Goal: Information Seeking & Learning: Find specific fact

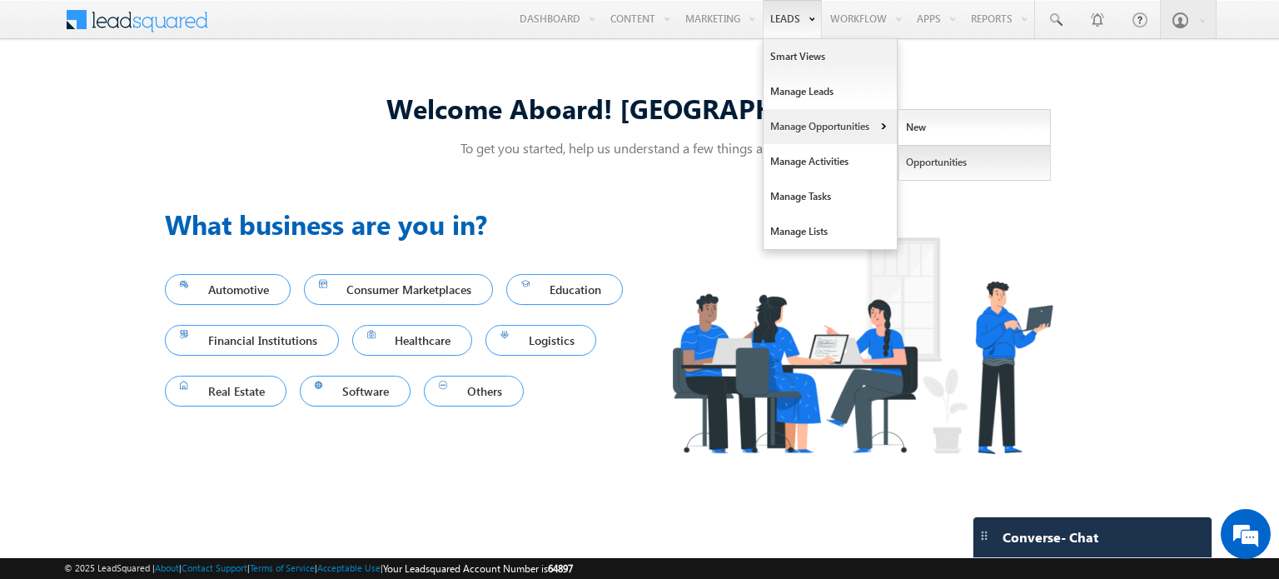
click at [941, 151] on link "Opportunities" at bounding box center [974, 162] width 152 height 35
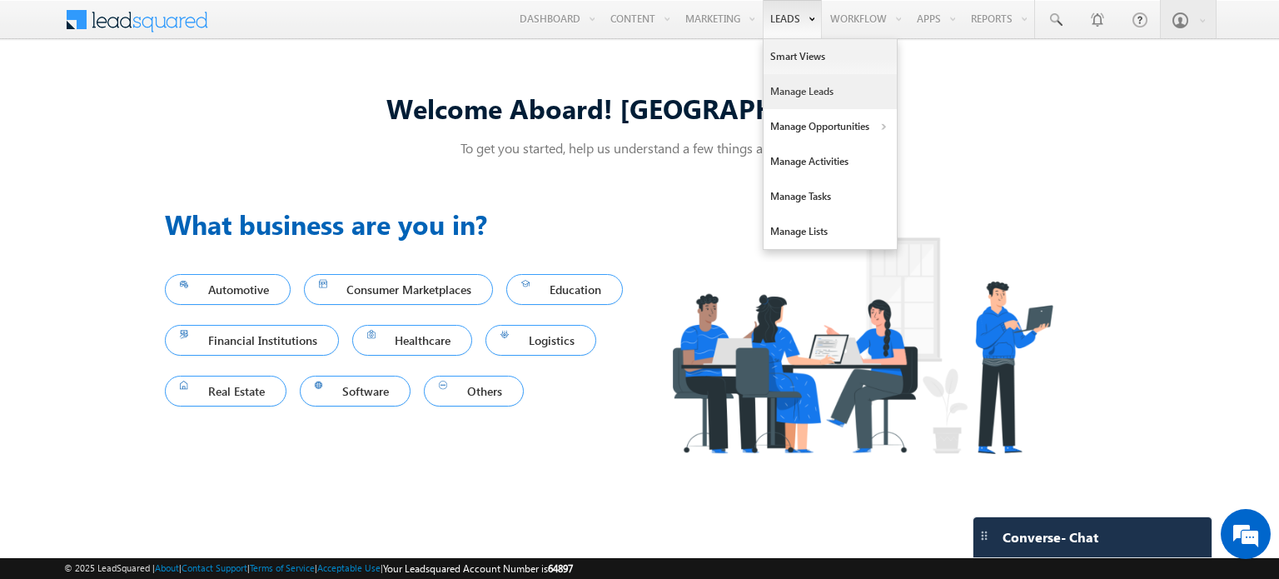
click at [822, 82] on link "Manage Leads" at bounding box center [829, 91] width 133 height 35
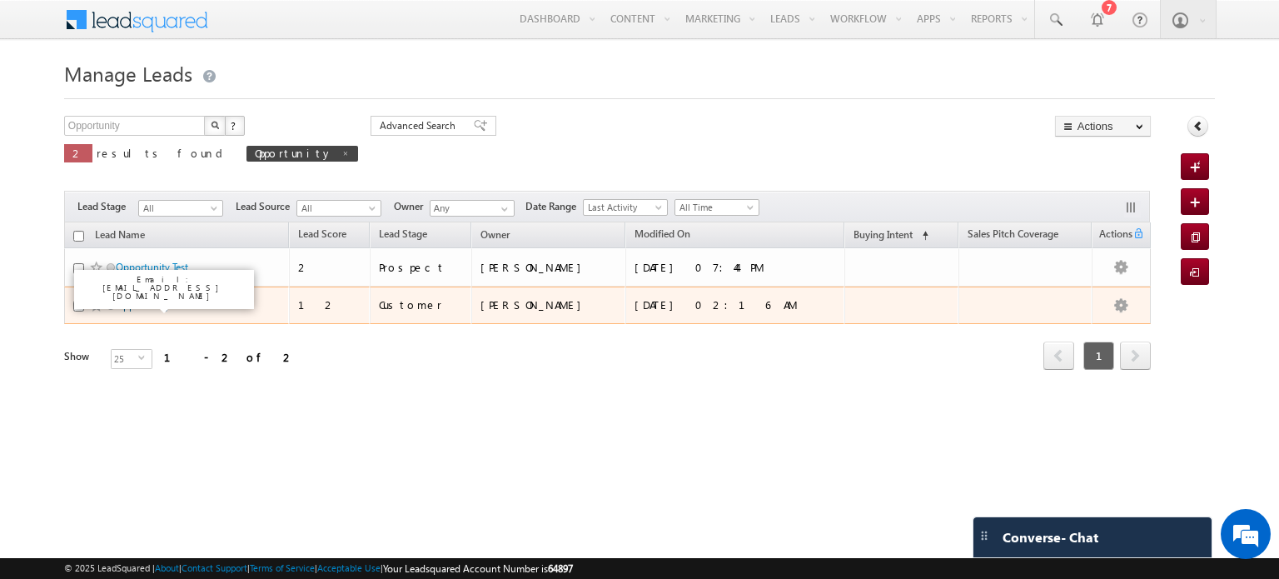
click at [156, 304] on link "Opportunity New" at bounding box center [154, 305] width 77 height 12
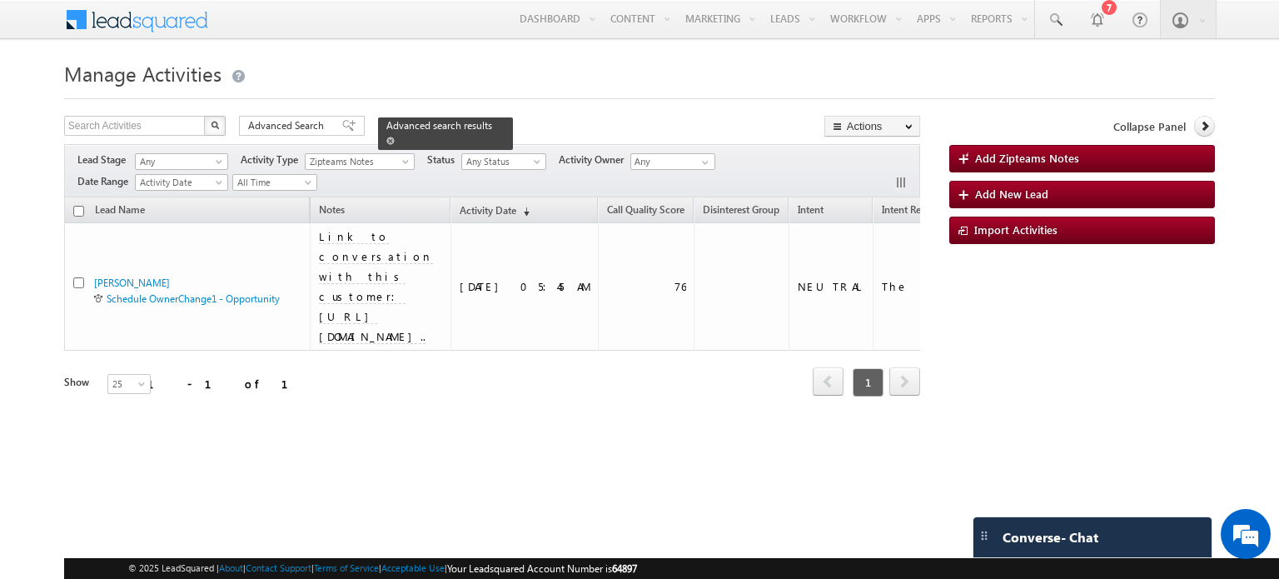
click at [428, 129] on span "Advanced search results" at bounding box center [439, 125] width 106 height 12
click at [342, 122] on span at bounding box center [348, 126] width 13 height 12
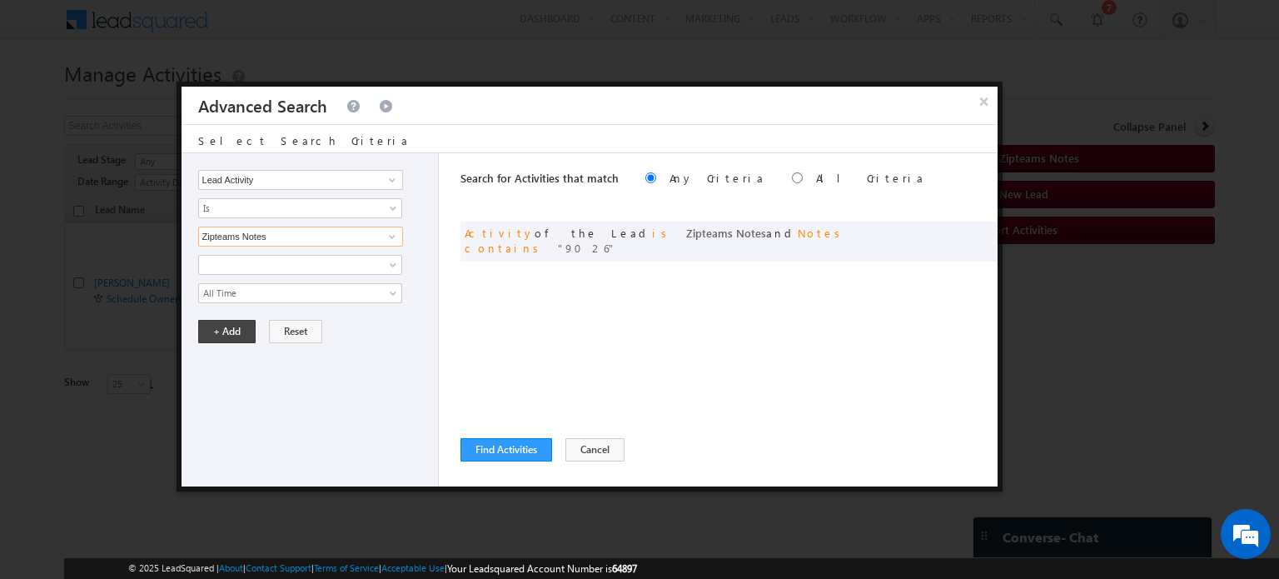
click at [315, 233] on input "Zipteams Notes" at bounding box center [300, 236] width 205 height 20
click at [393, 231] on span at bounding box center [391, 236] width 13 height 13
type input "Zip"
click at [462, 272] on div "Search for Activities that match Any Criteria All Criteria Note that the curren…" at bounding box center [728, 319] width 537 height 333
click at [388, 236] on span at bounding box center [391, 236] width 13 height 13
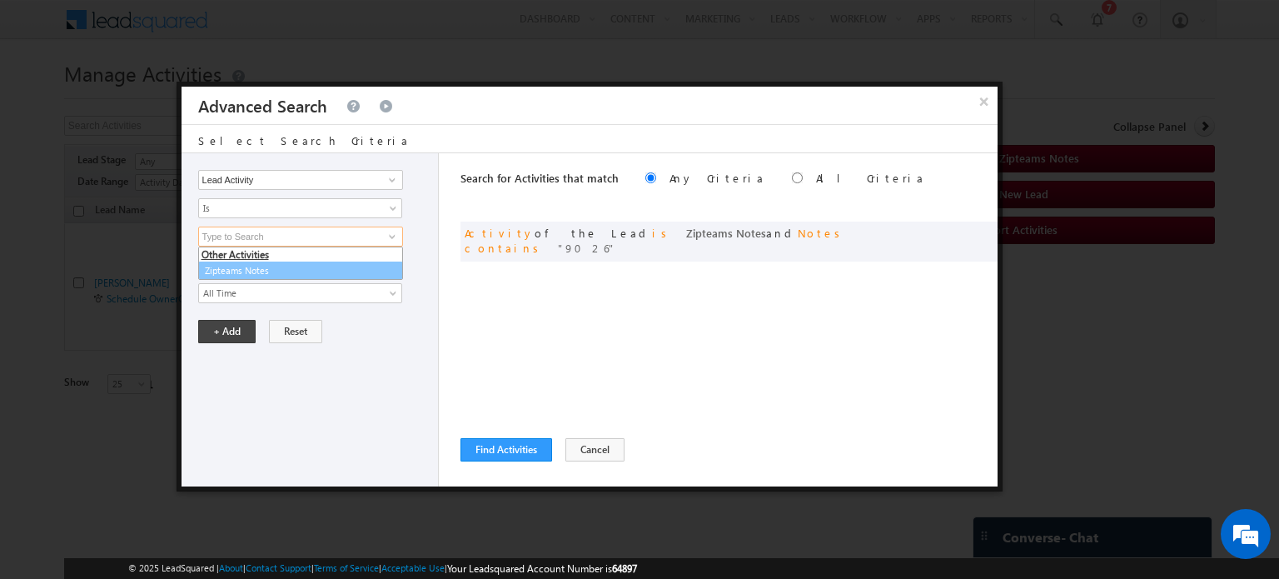
click at [226, 251] on li "Other Activities" at bounding box center [300, 254] width 203 height 15
click at [297, 391] on div "Lead Activity Sales Group Prospect Id Address 1 Address 2 Alternate Email Autho…" at bounding box center [310, 319] width 258 height 333
click at [284, 239] on input at bounding box center [300, 236] width 205 height 20
click at [392, 182] on span at bounding box center [391, 179] width 13 height 13
click at [412, 265] on div "Notes Status Owner Intent Intent Reason Disinterest Group Call Quality Score Al…" at bounding box center [314, 279] width 232 height 48
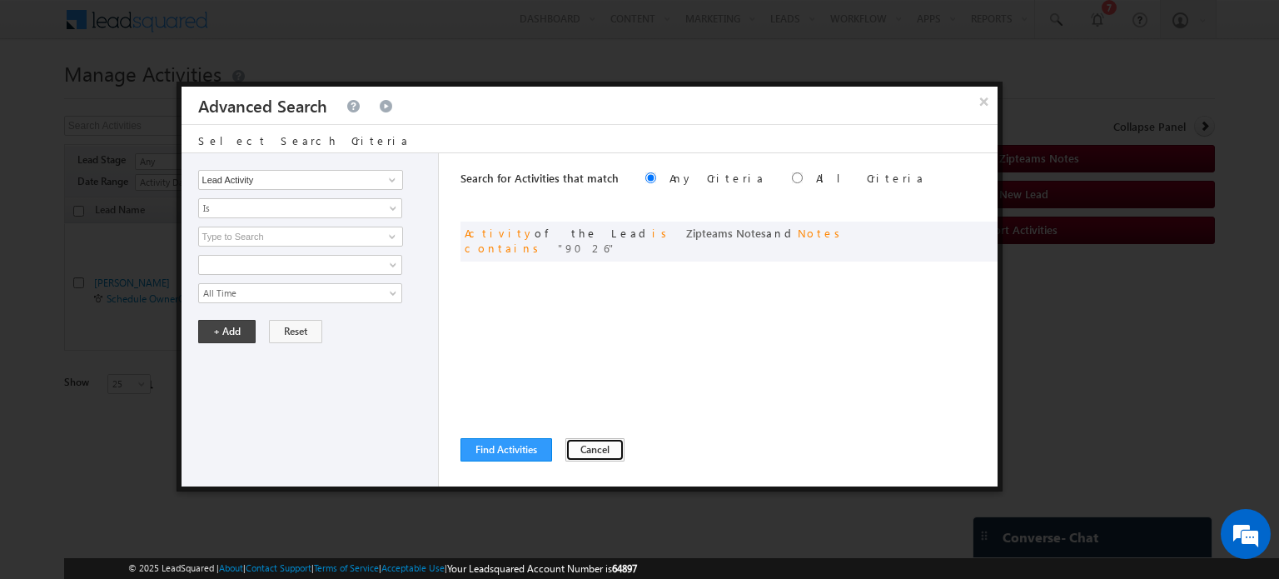
click at [583, 445] on button "Cancel" at bounding box center [594, 449] width 59 height 23
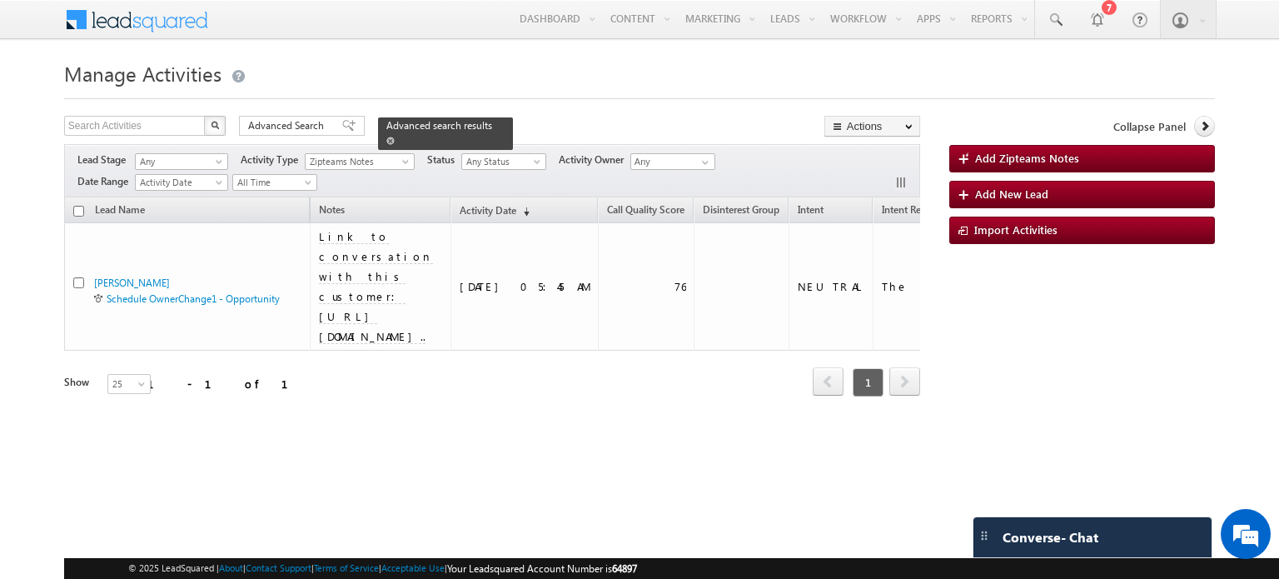
click at [395, 137] on span at bounding box center [390, 141] width 8 height 8
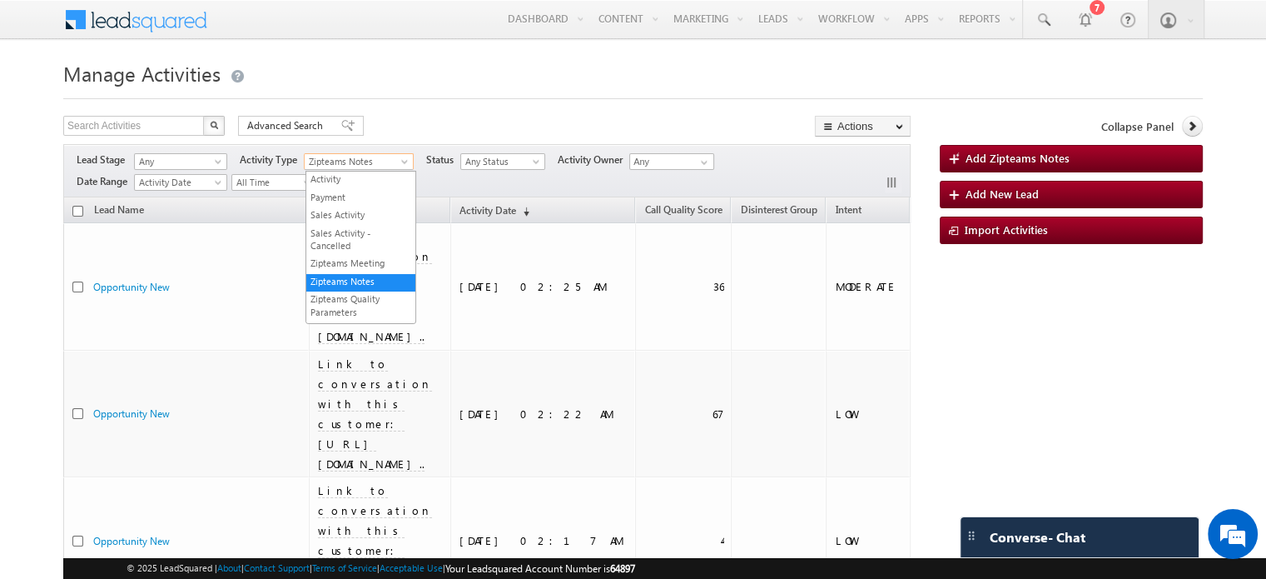
click at [403, 159] on span at bounding box center [406, 164] width 13 height 13
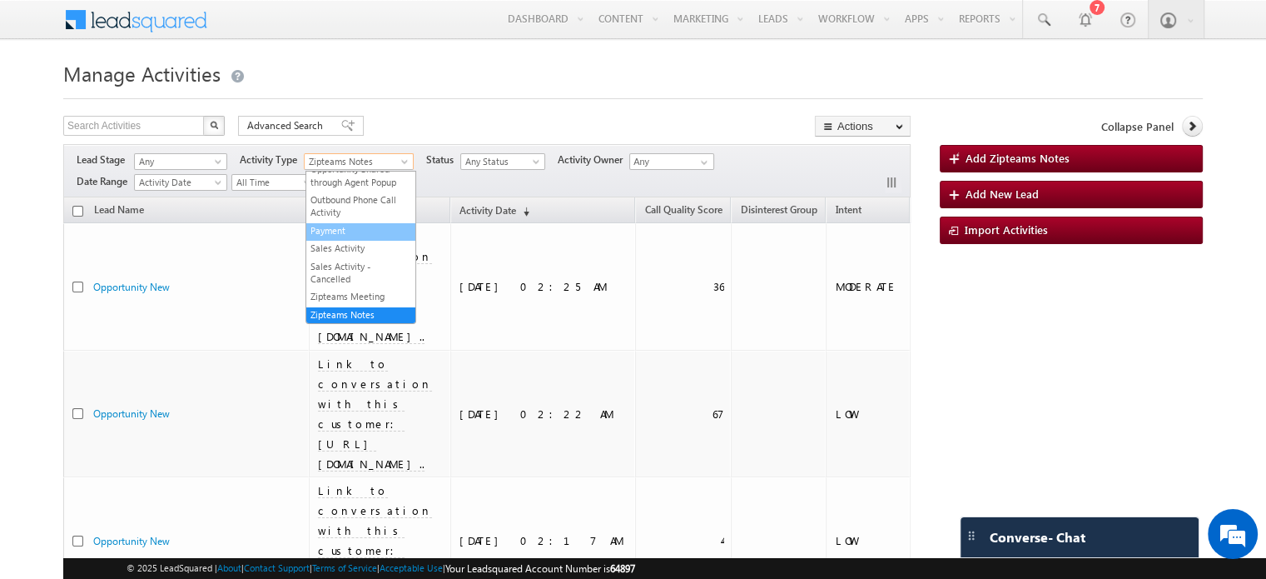
scroll to position [117, 0]
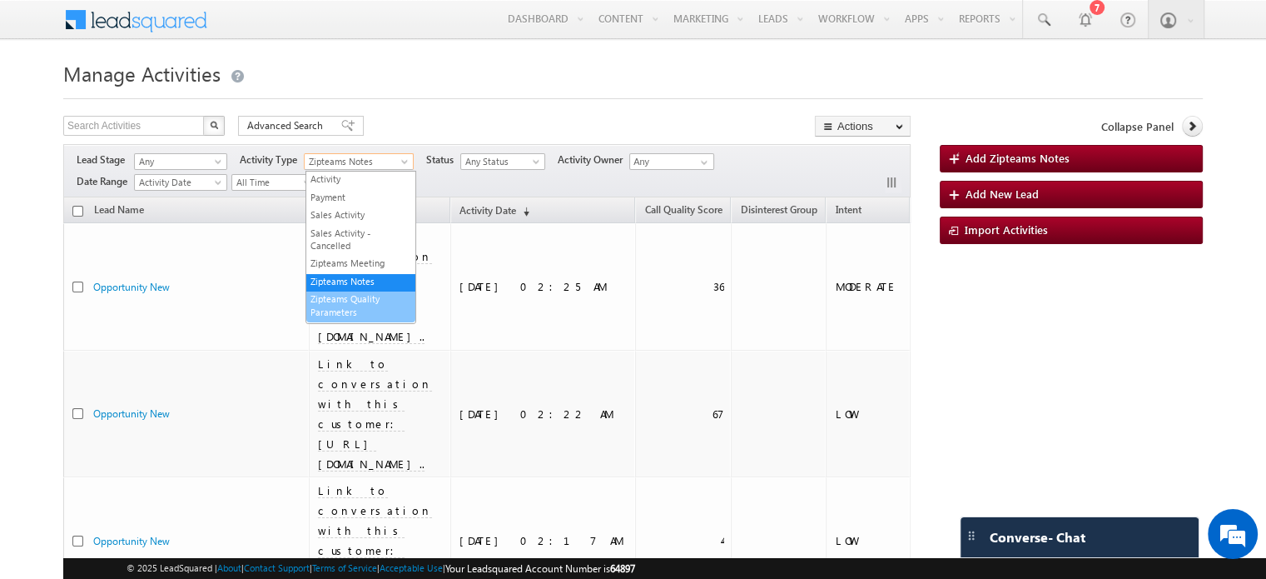
click at [358, 310] on link "Zipteams Quality Parameters" at bounding box center [360, 305] width 109 height 26
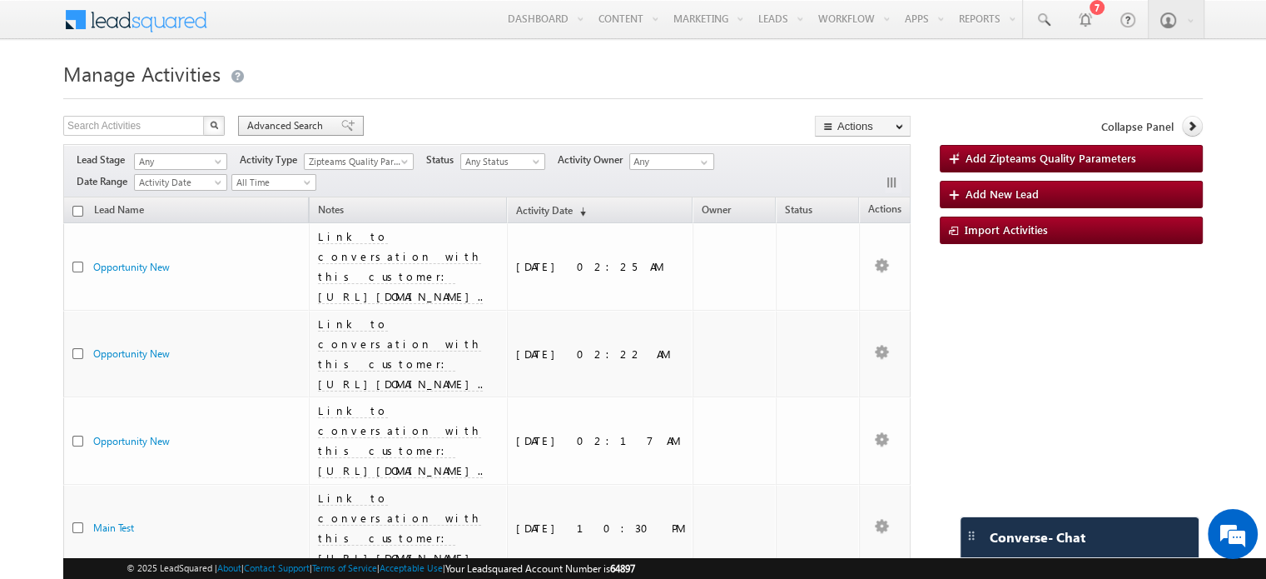
click at [347, 119] on div "Advanced Search" at bounding box center [301, 126] width 126 height 20
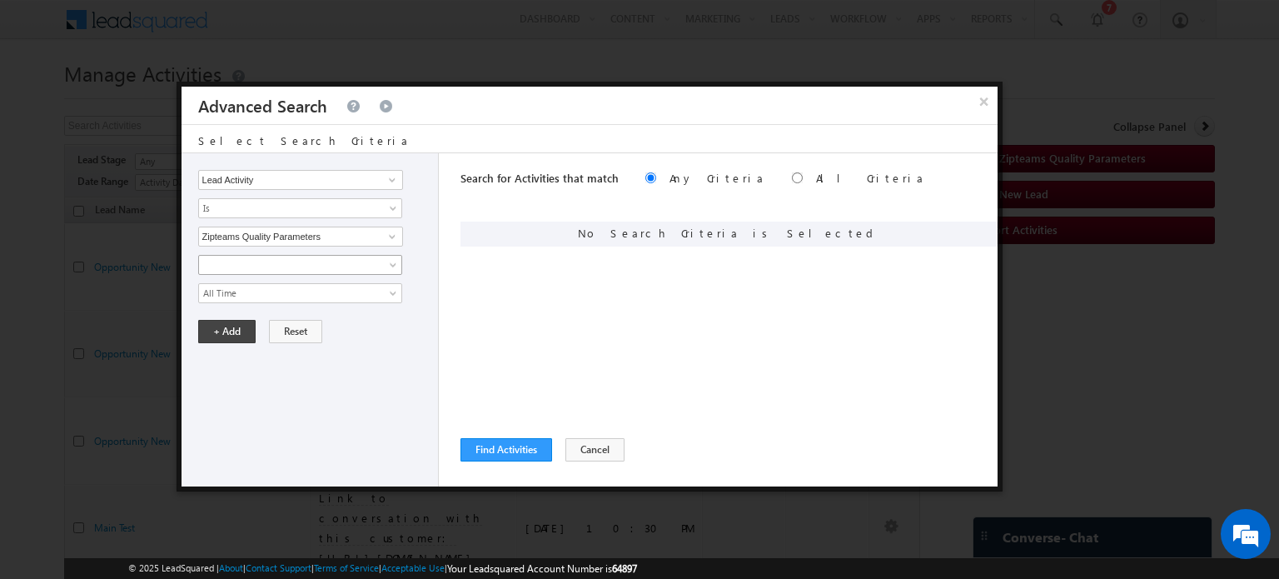
click at [380, 266] on link at bounding box center [300, 265] width 204 height 20
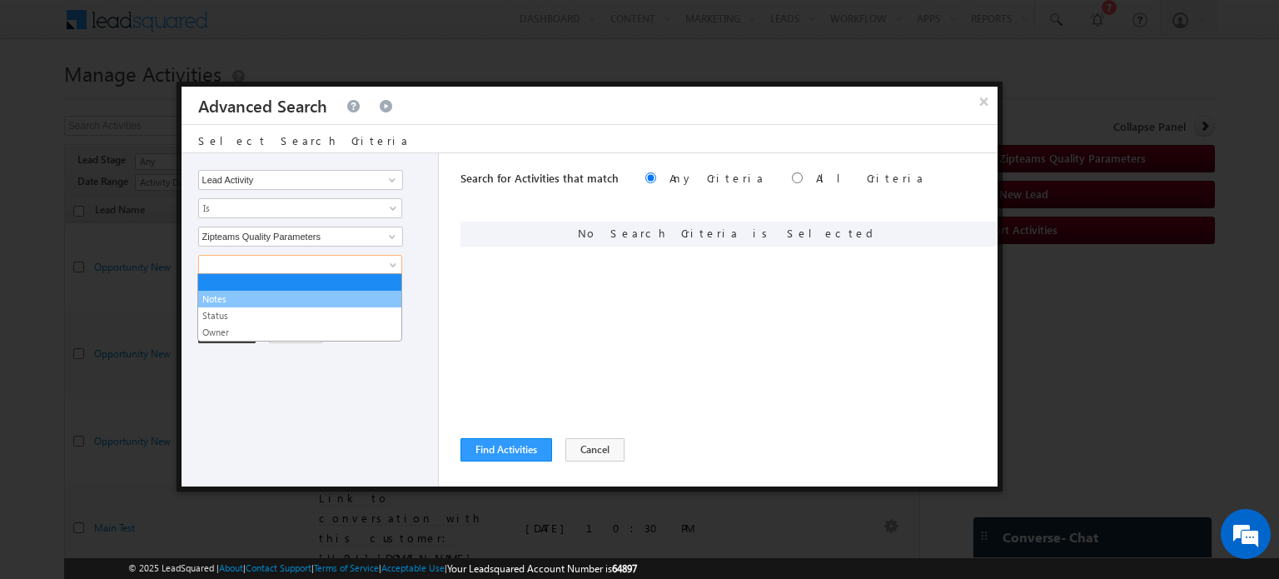
click at [341, 294] on link "Notes" at bounding box center [299, 298] width 203 height 15
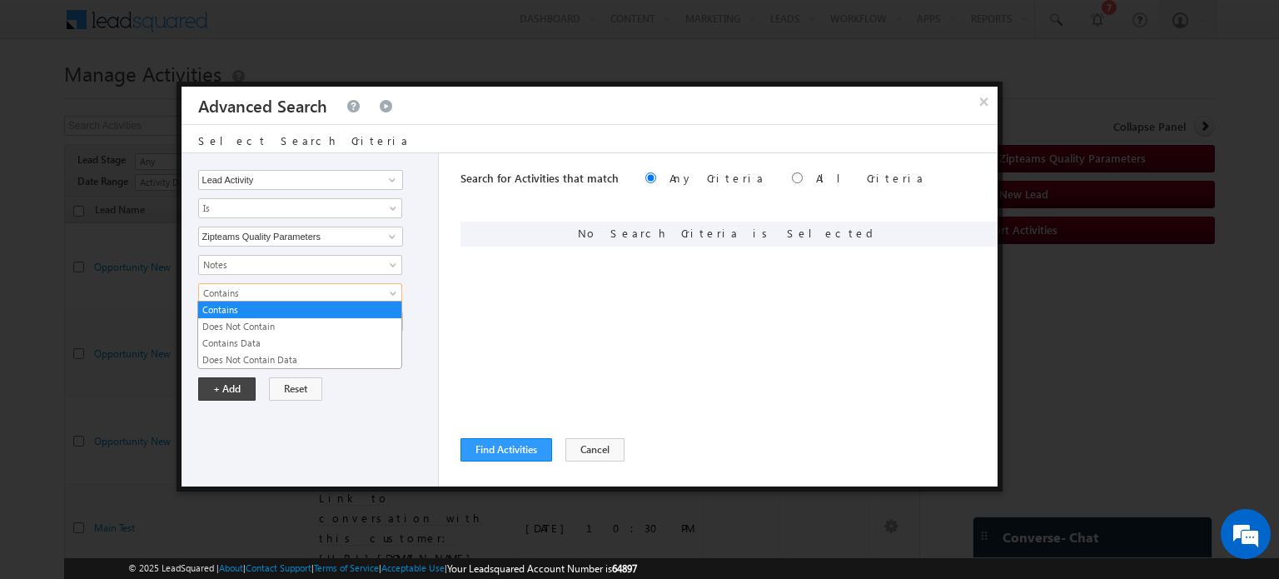
click at [362, 291] on span "Contains" at bounding box center [289, 293] width 181 height 15
click at [330, 320] on input "text" at bounding box center [300, 321] width 205 height 20
paste input "Explaining ROI-Done"
type input "Explaining ROI-Done"
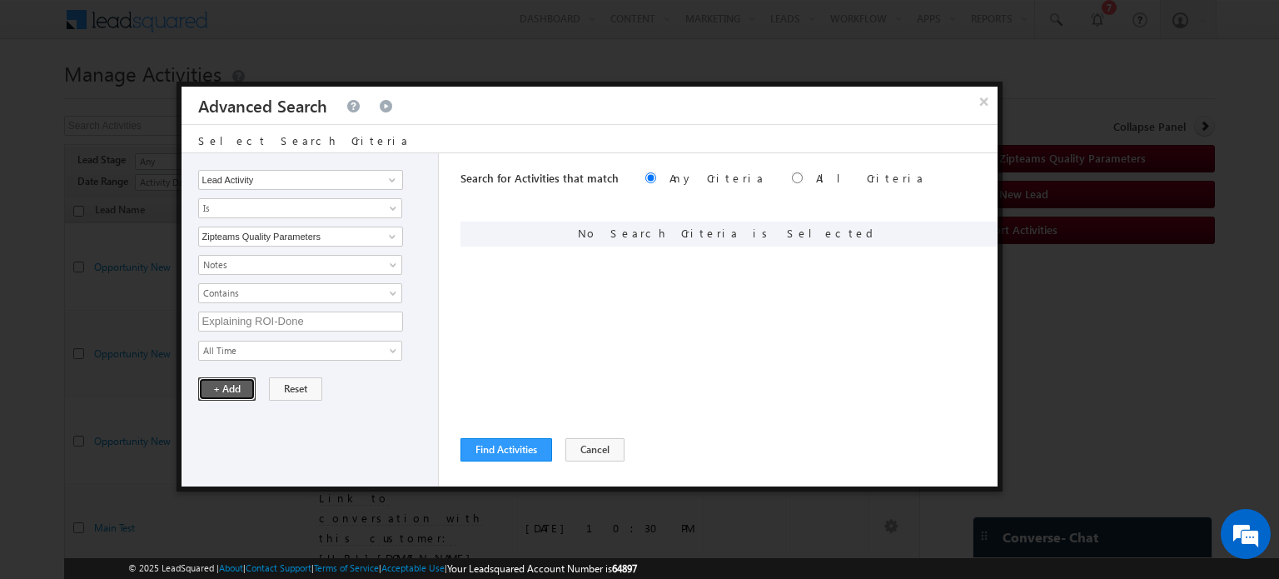
click at [220, 391] on button "+ Add" at bounding box center [226, 388] width 57 height 23
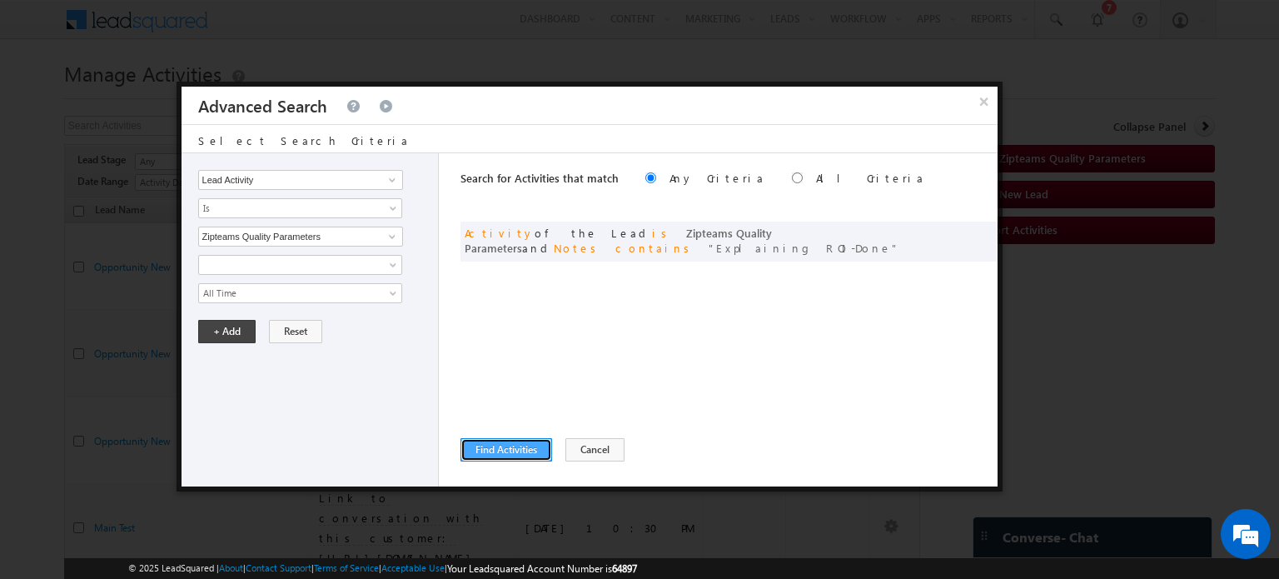
click at [490, 455] on button "Find Activities" at bounding box center [506, 449] width 92 height 23
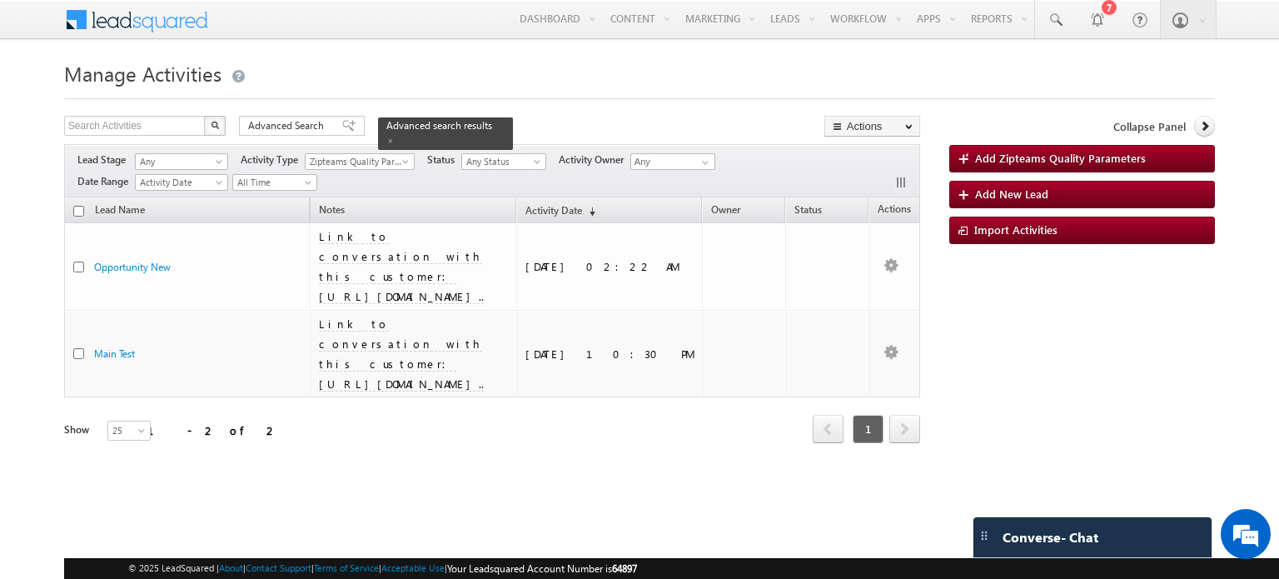
drag, startPoint x: 590, startPoint y: 213, endPoint x: 745, endPoint y: 232, distance: 156.0
click at [745, 232] on div "Lead Name Notes Activity Date (sorted descending) Owner Status Actions Opportun…" at bounding box center [492, 321] width 856 height 248
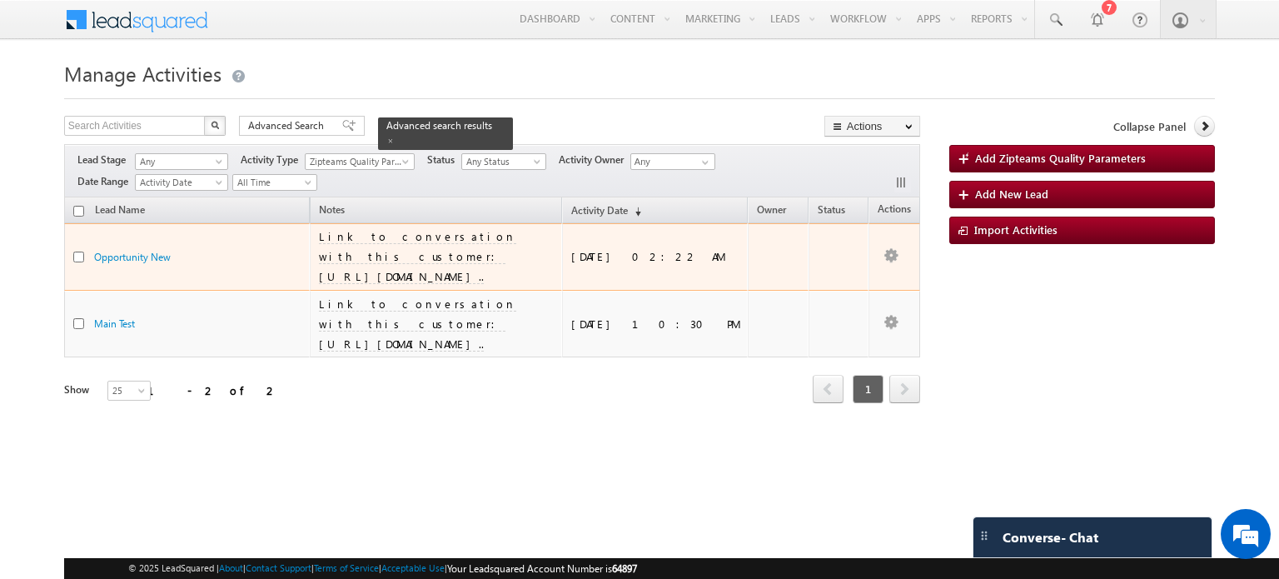
click at [748, 232] on td at bounding box center [778, 256] width 61 height 67
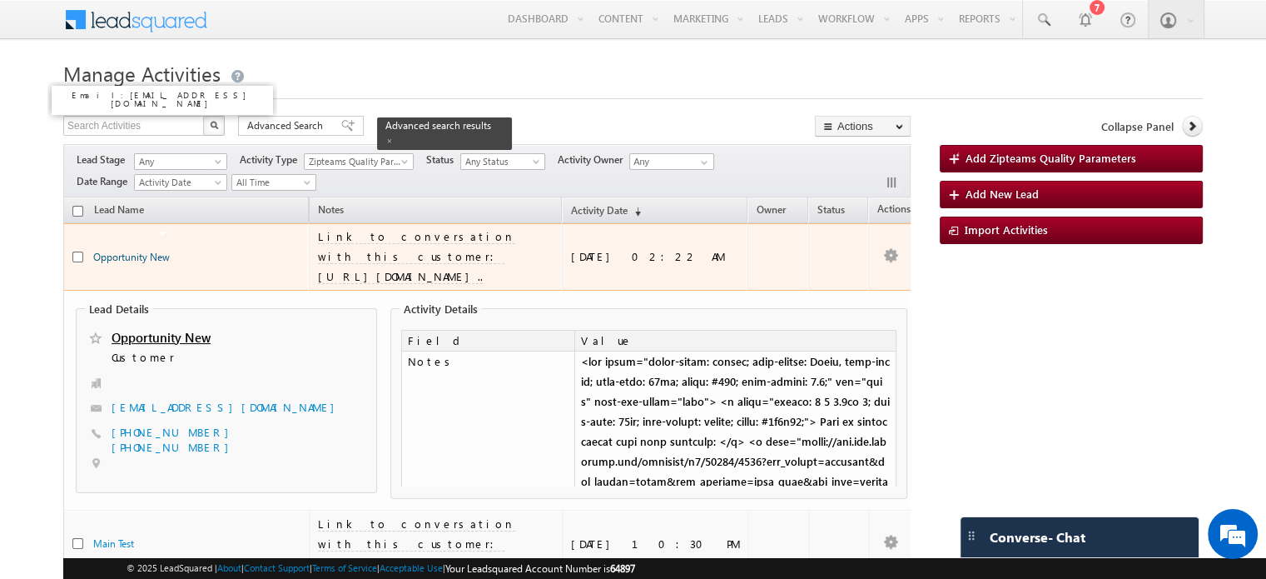
click at [133, 251] on link "Opportunity New" at bounding box center [131, 257] width 77 height 12
